Goal: Task Accomplishment & Management: Complete application form

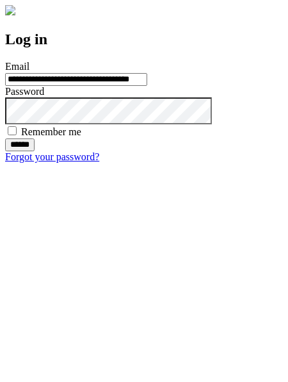
type input "**********"
click at [35, 151] on input "******" at bounding box center [19, 144] width 29 height 13
